Goal: Navigation & Orientation: Find specific page/section

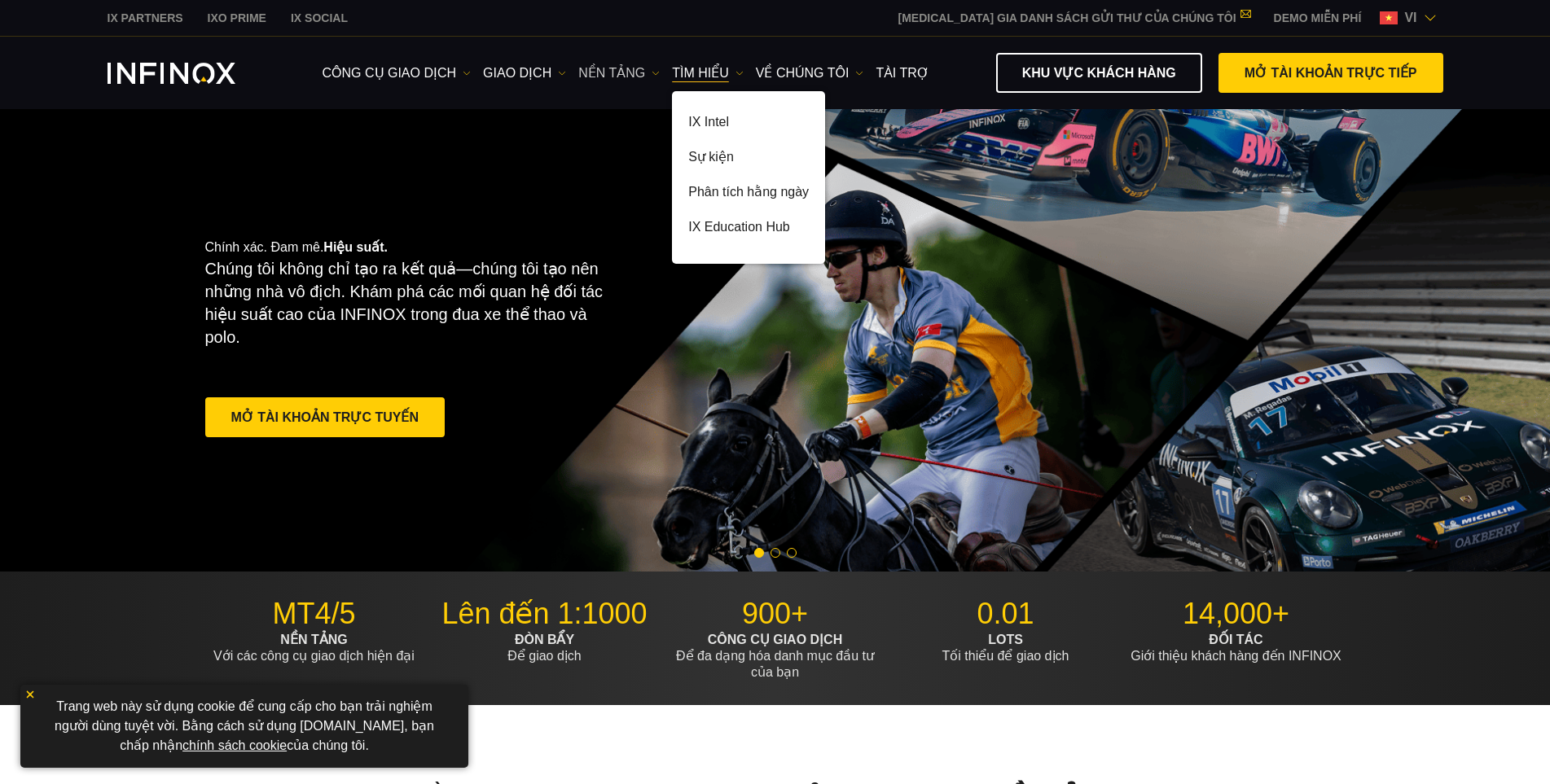
click at [633, 69] on link "NỀN TẢNG" at bounding box center [618, 73] width 81 height 19
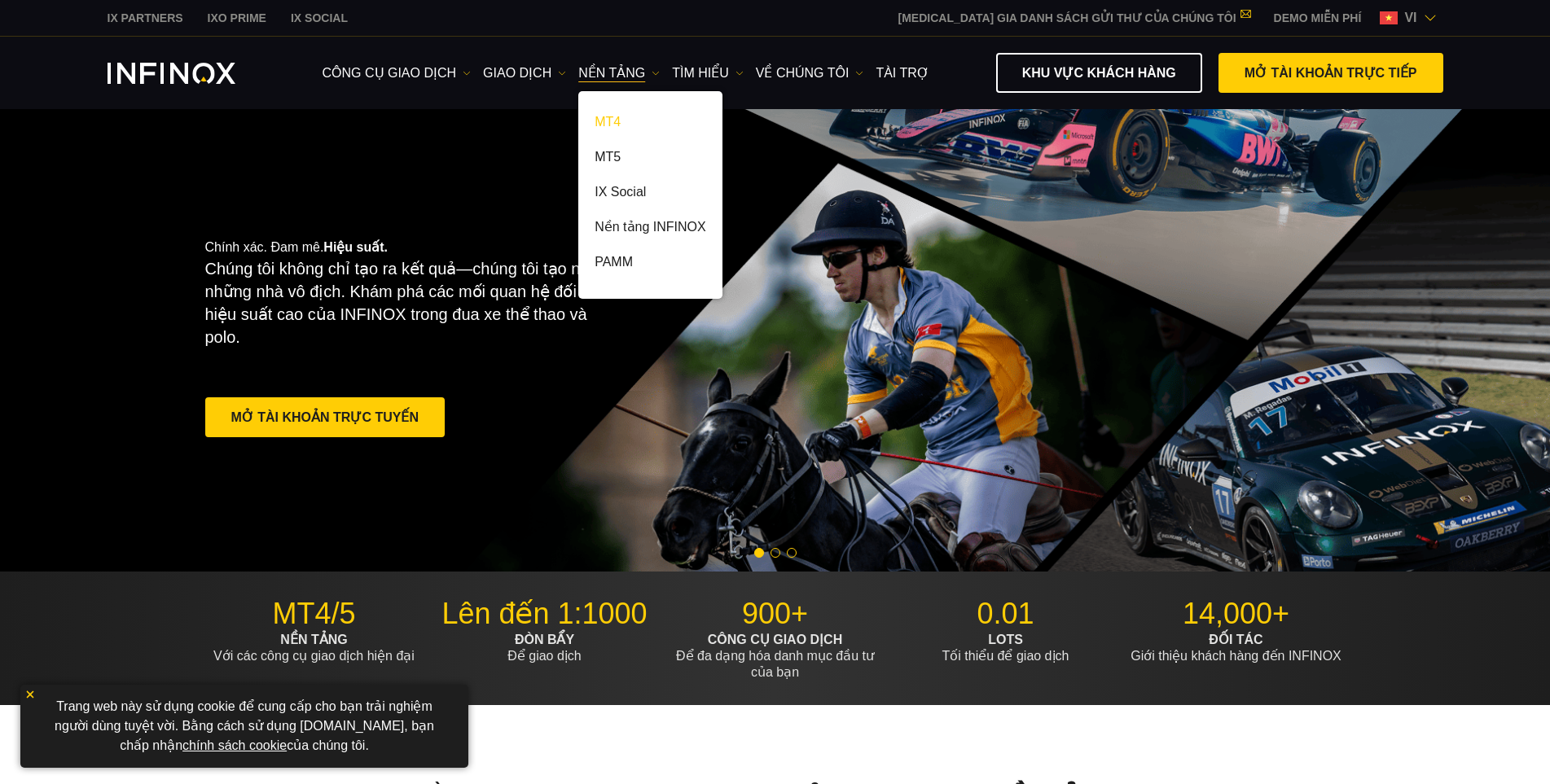
click at [595, 117] on link "MT4" at bounding box center [650, 125] width 143 height 35
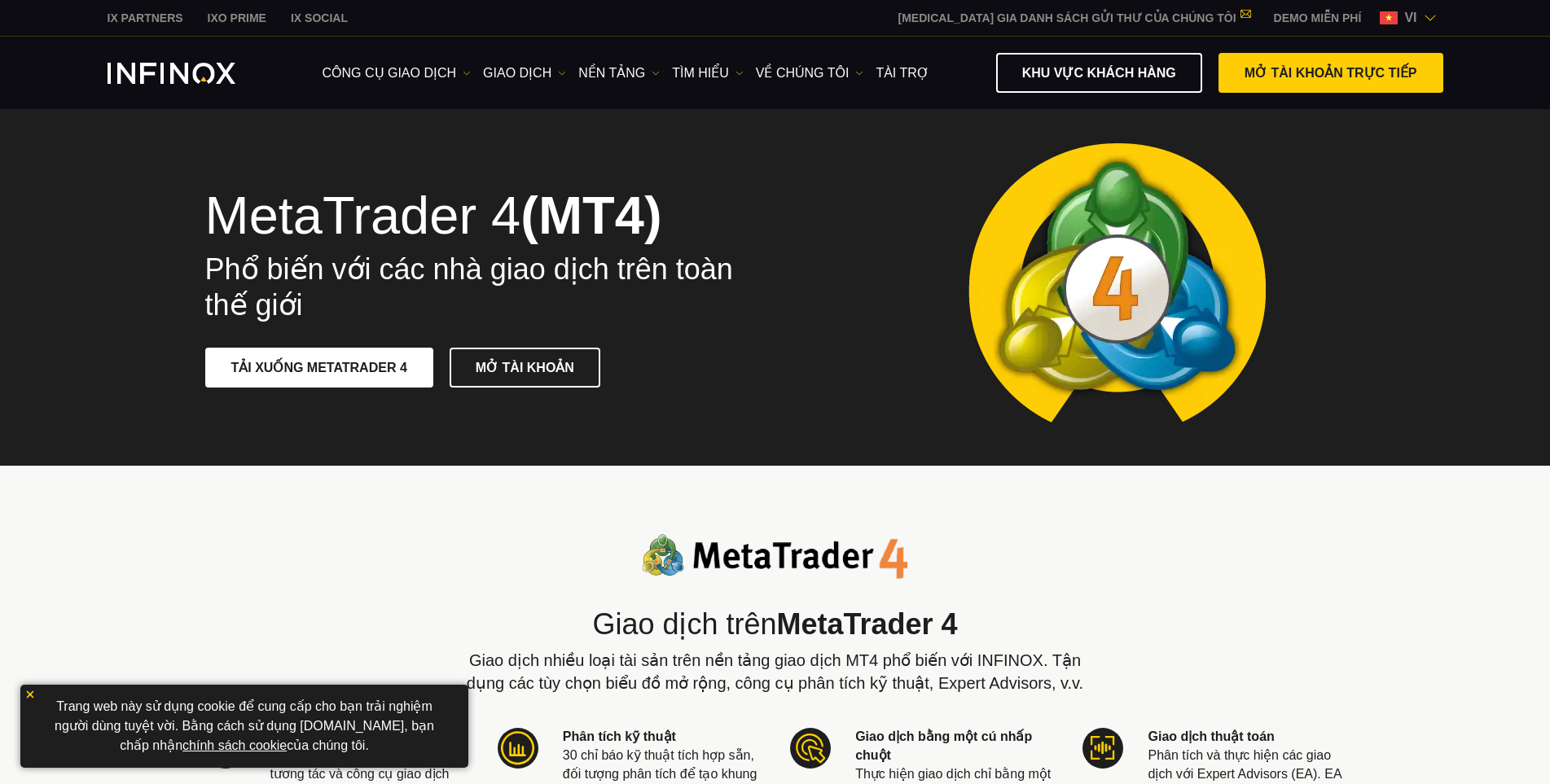
click at [320, 367] on span at bounding box center [320, 367] width 0 height 0
